Goal: Task Accomplishment & Management: Manage account settings

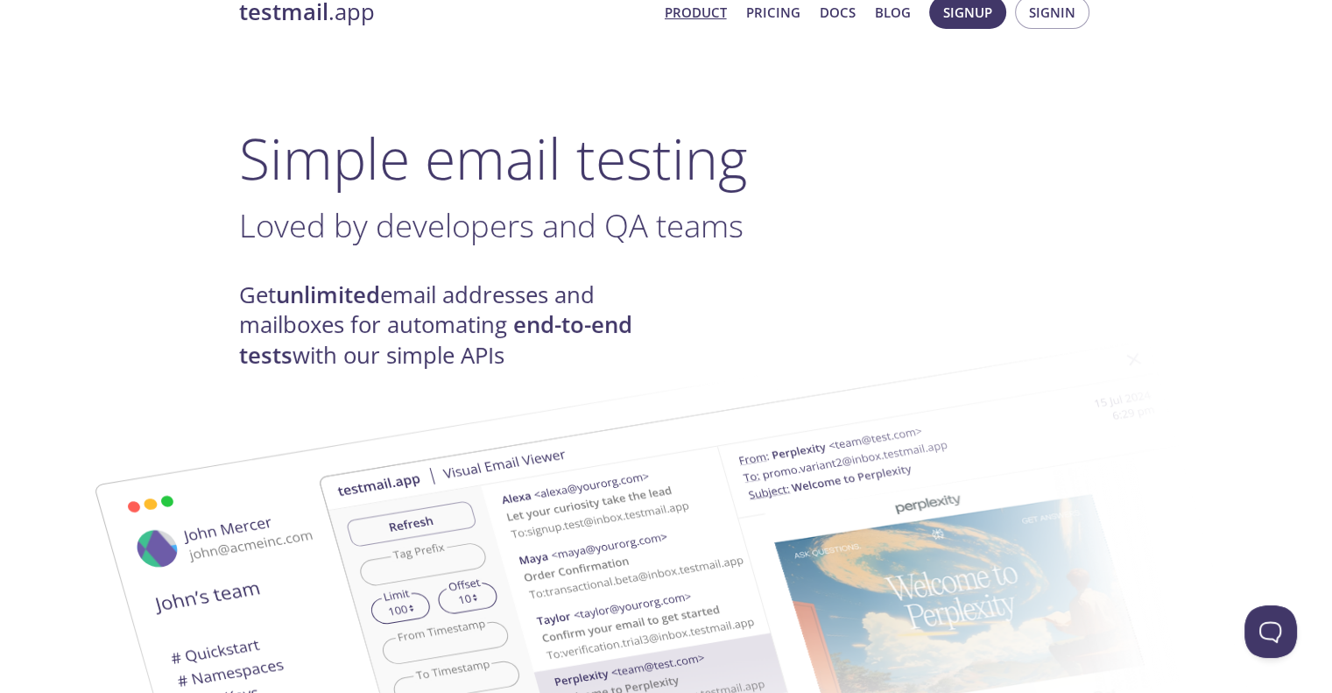
scroll to position [39, 0]
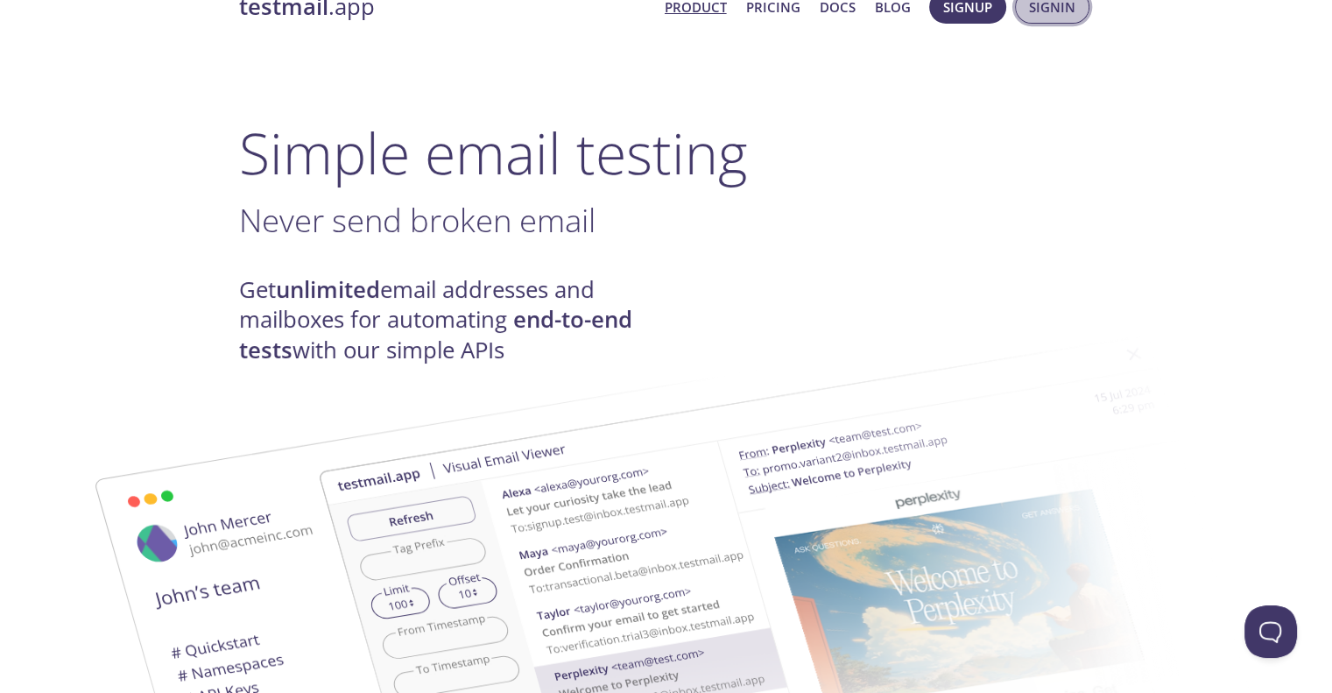
click at [1051, 4] on span "Signin" at bounding box center [1052, 7] width 46 height 23
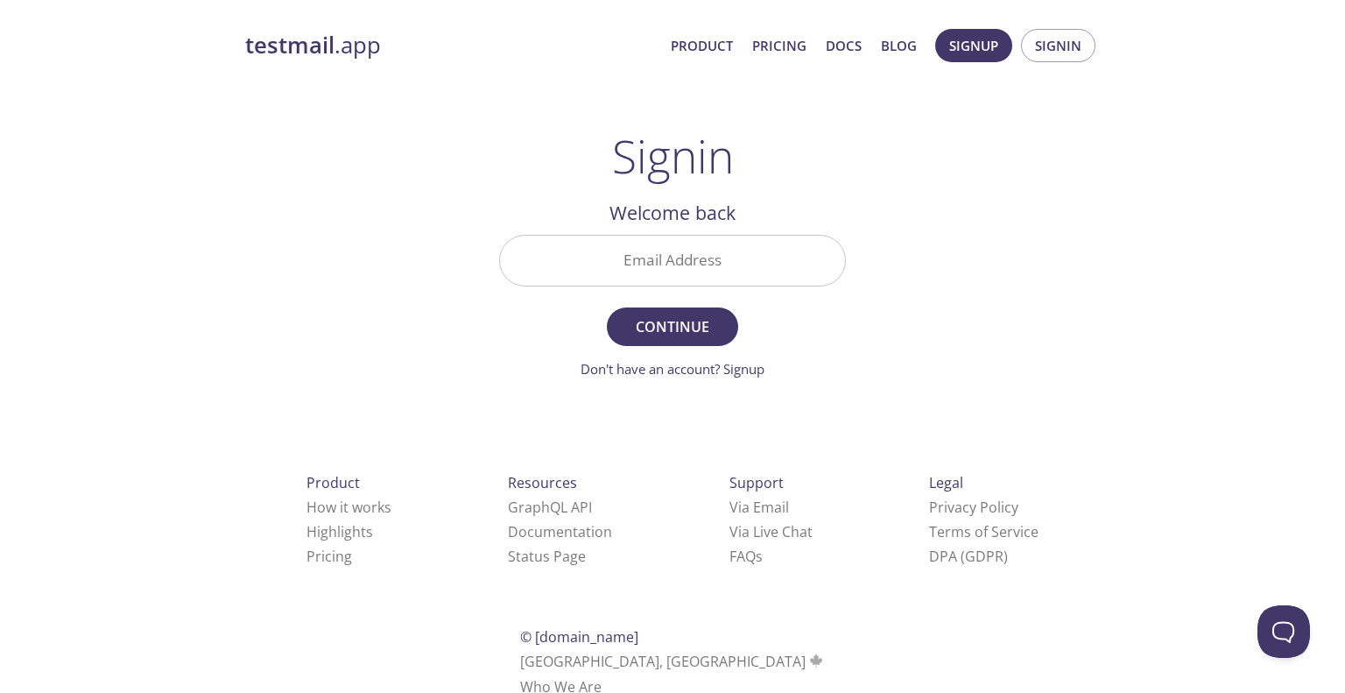
click at [701, 271] on input "Email Address" at bounding box center [672, 261] width 345 height 50
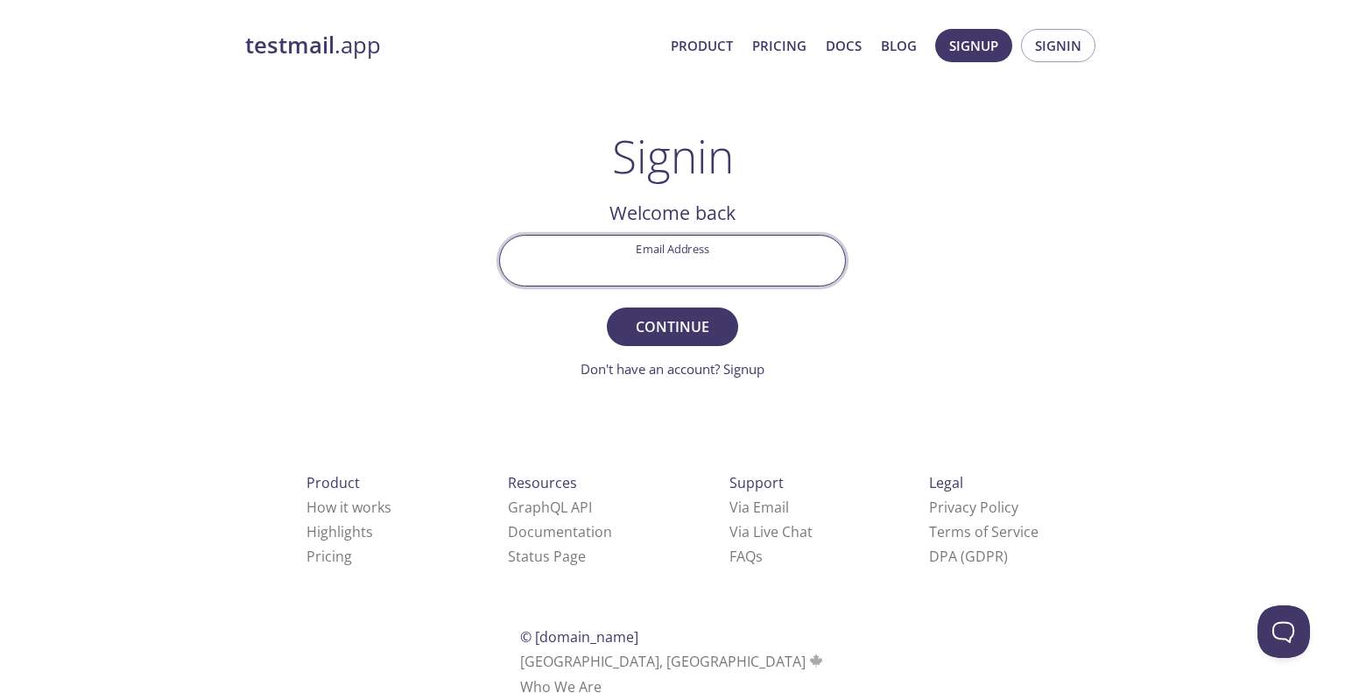
type input "[EMAIL_ADDRESS][DOMAIN_NAME]"
click at [607, 307] on button "Continue" at bounding box center [672, 326] width 131 height 39
click at [701, 271] on input "Signin Security Code" at bounding box center [672, 261] width 345 height 50
paste input "DBVTPXV"
type input "DBVTPXV"
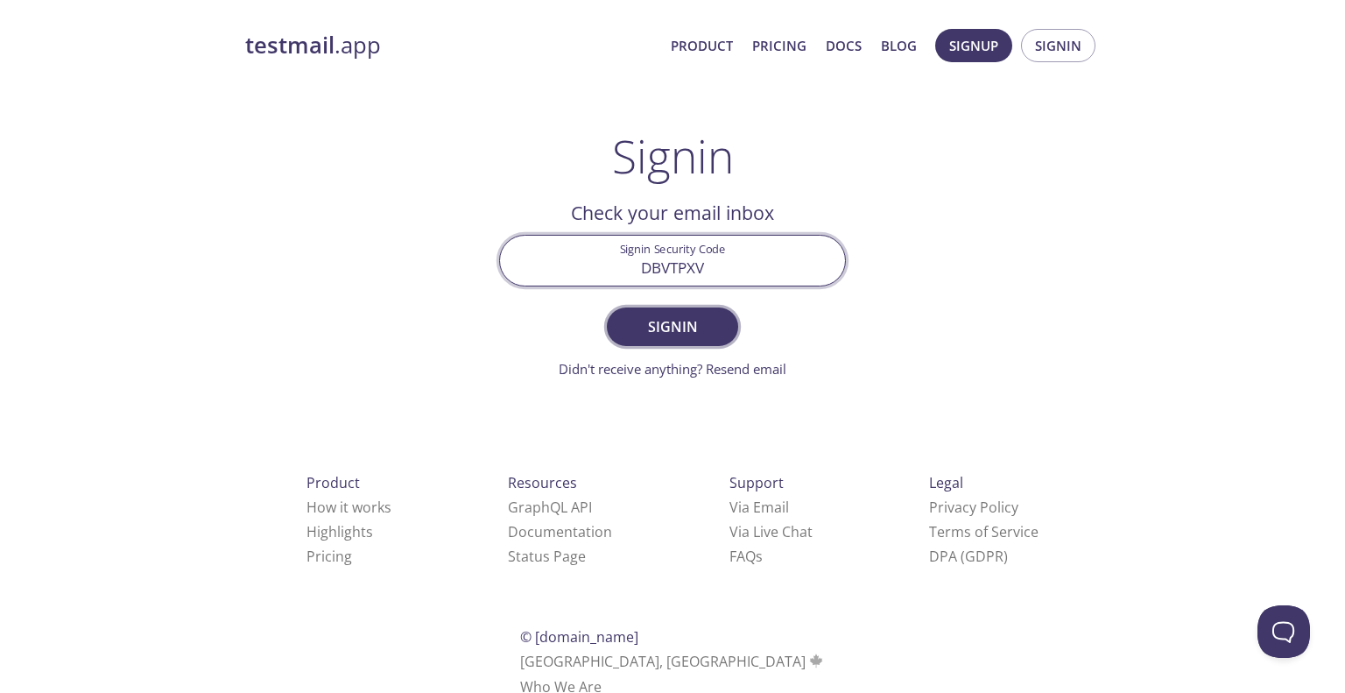
click at [656, 329] on span "Signin" at bounding box center [672, 326] width 93 height 25
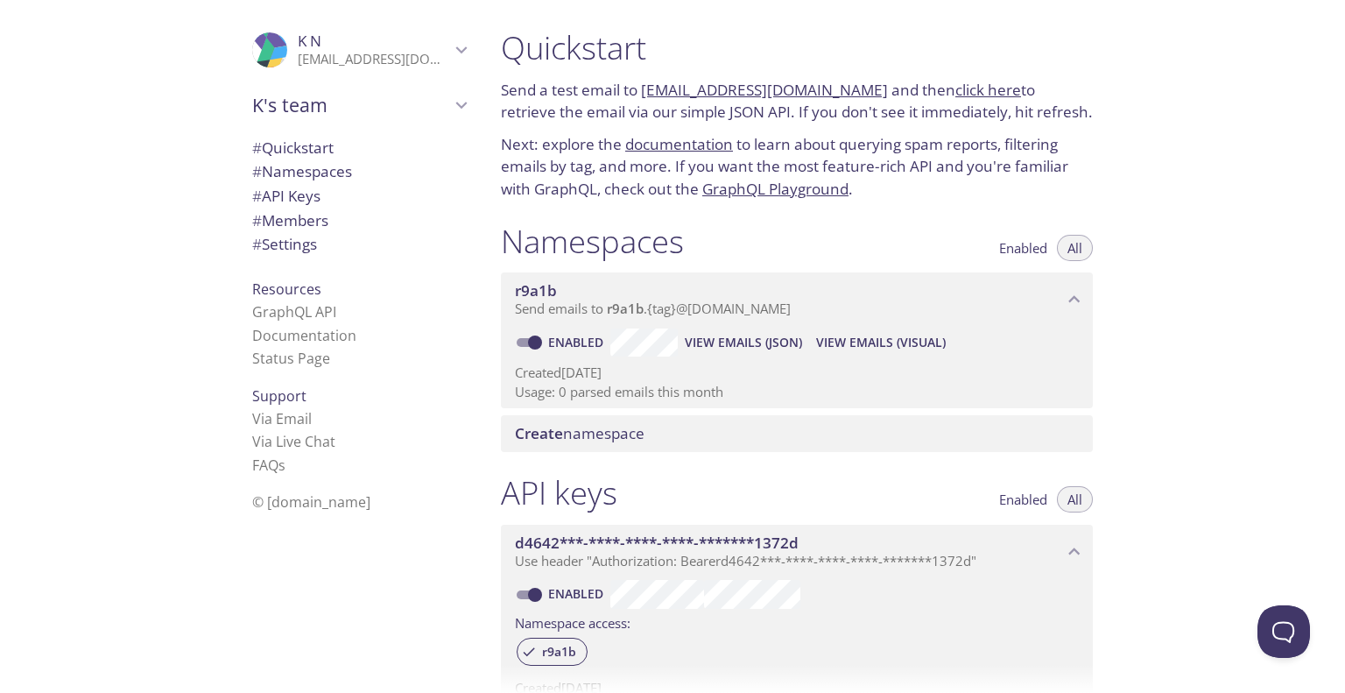
click at [678, 148] on link "documentation" at bounding box center [679, 144] width 108 height 20
